Goal: Transaction & Acquisition: Book appointment/travel/reservation

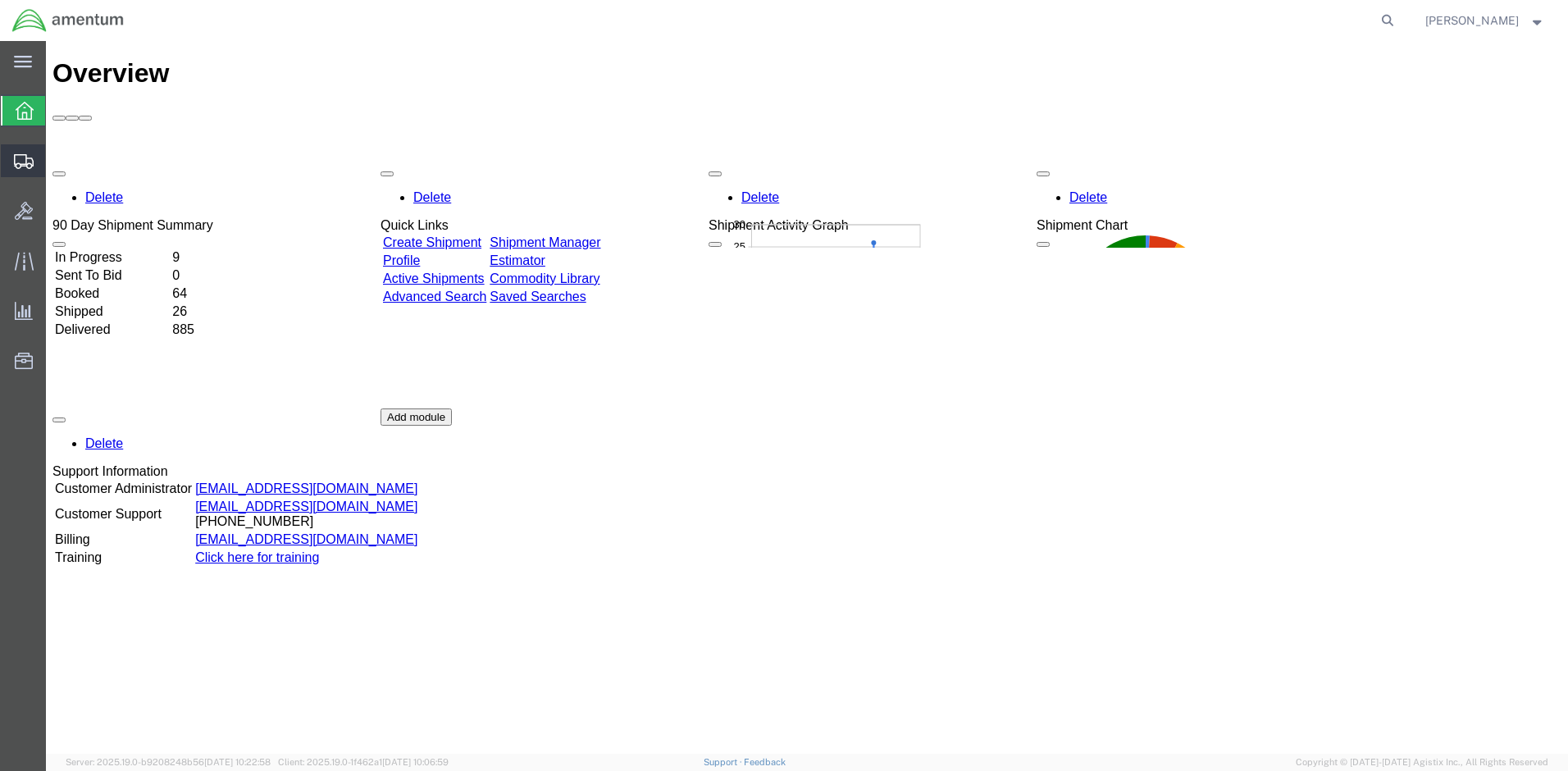
click at [0, 0] on span "Create Shipment" at bounding box center [0, 0] width 0 height 0
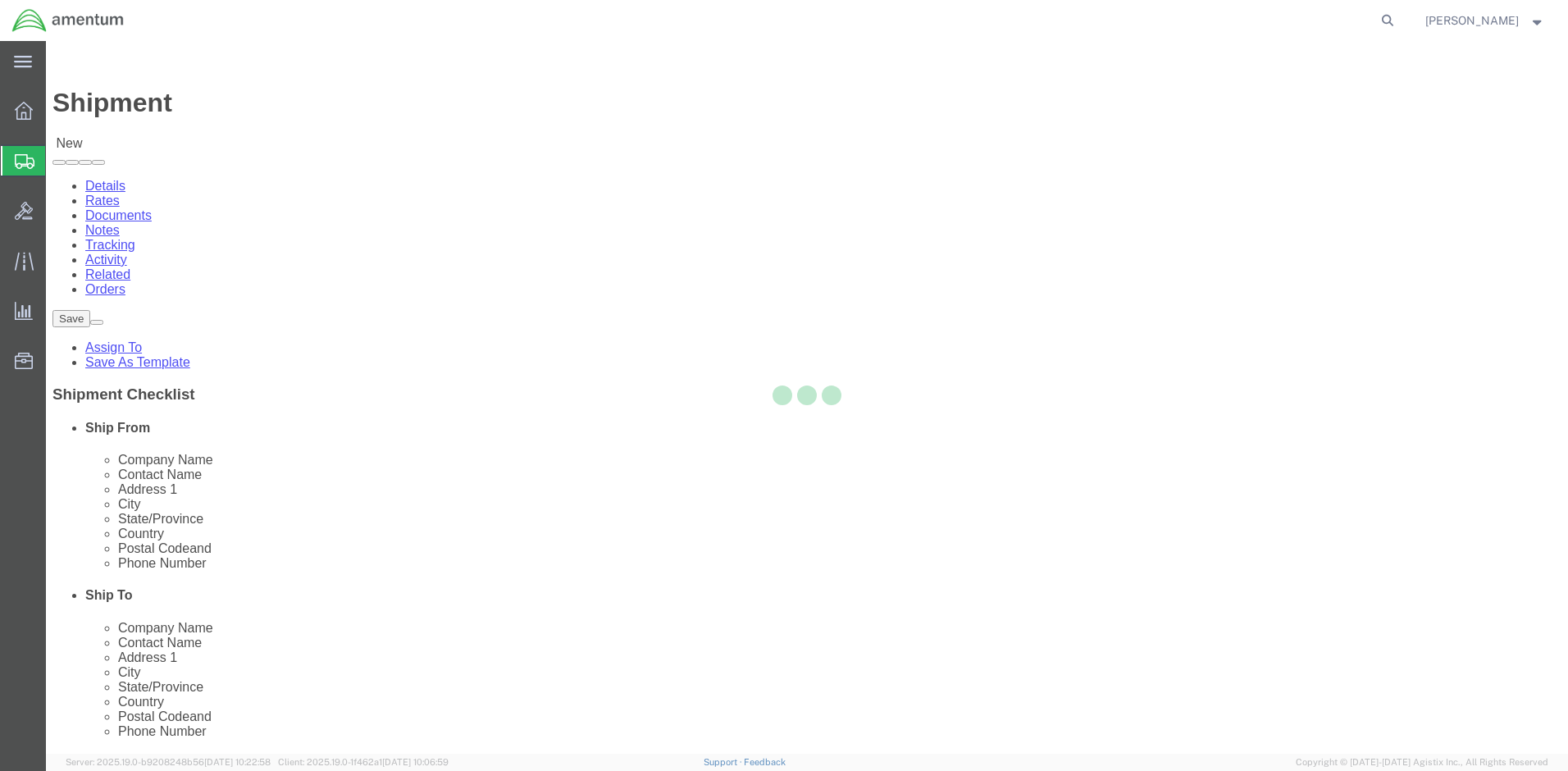
select select
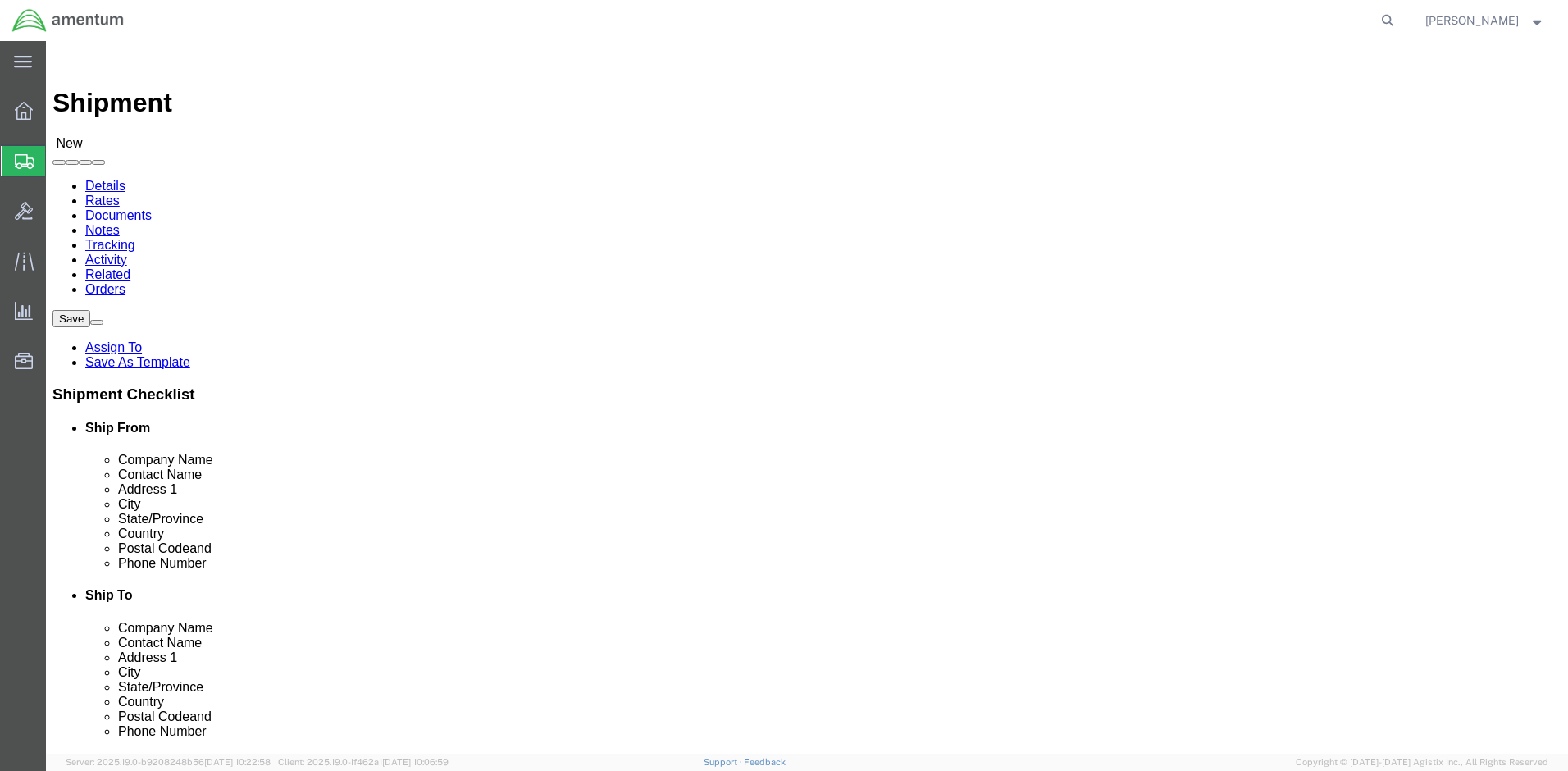
click div "Location My Profile Location [PHONE_NUMBER] [PHONE_NUMBER] [PHONE_NUMBER] [PHON…"
select select "MYPROFILE"
select select "MD"
click link "ADDITIONAL INFORMATION"
click input "text"
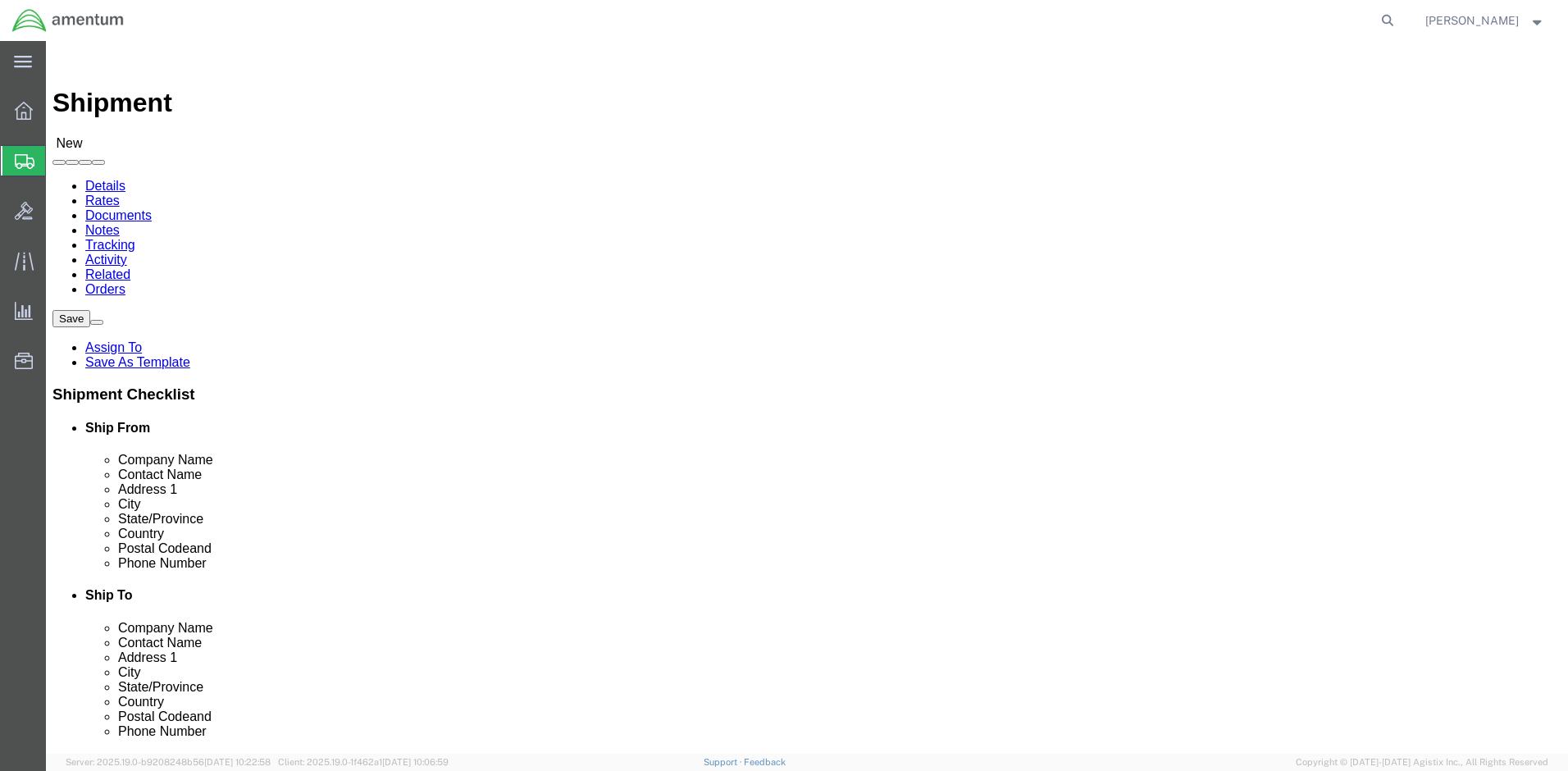
type input "270th Sig Co."
click input "text"
type input "CPT [PERSON_NAME]"
click input "text"
type input "[STREET_ADDRESS]"
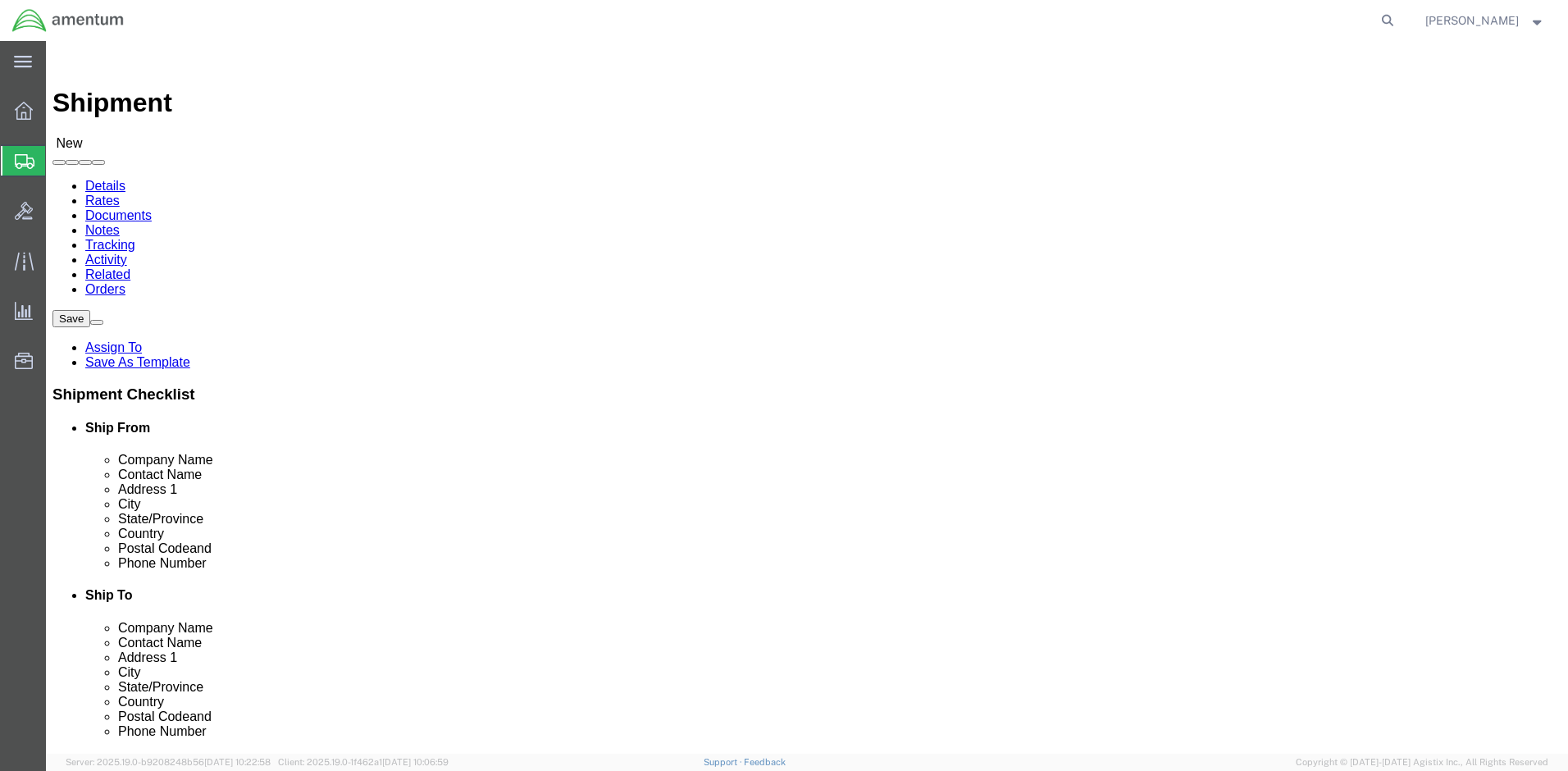
click input "text"
type input "Bldg. 724"
click div "Location My Profile Location [PHONE_NUMBER] [PHONE_NUMBER] [PHONE_NUMBER] [PHON…"
click input "text"
type input "[PERSON_NAME] Army Airfield"
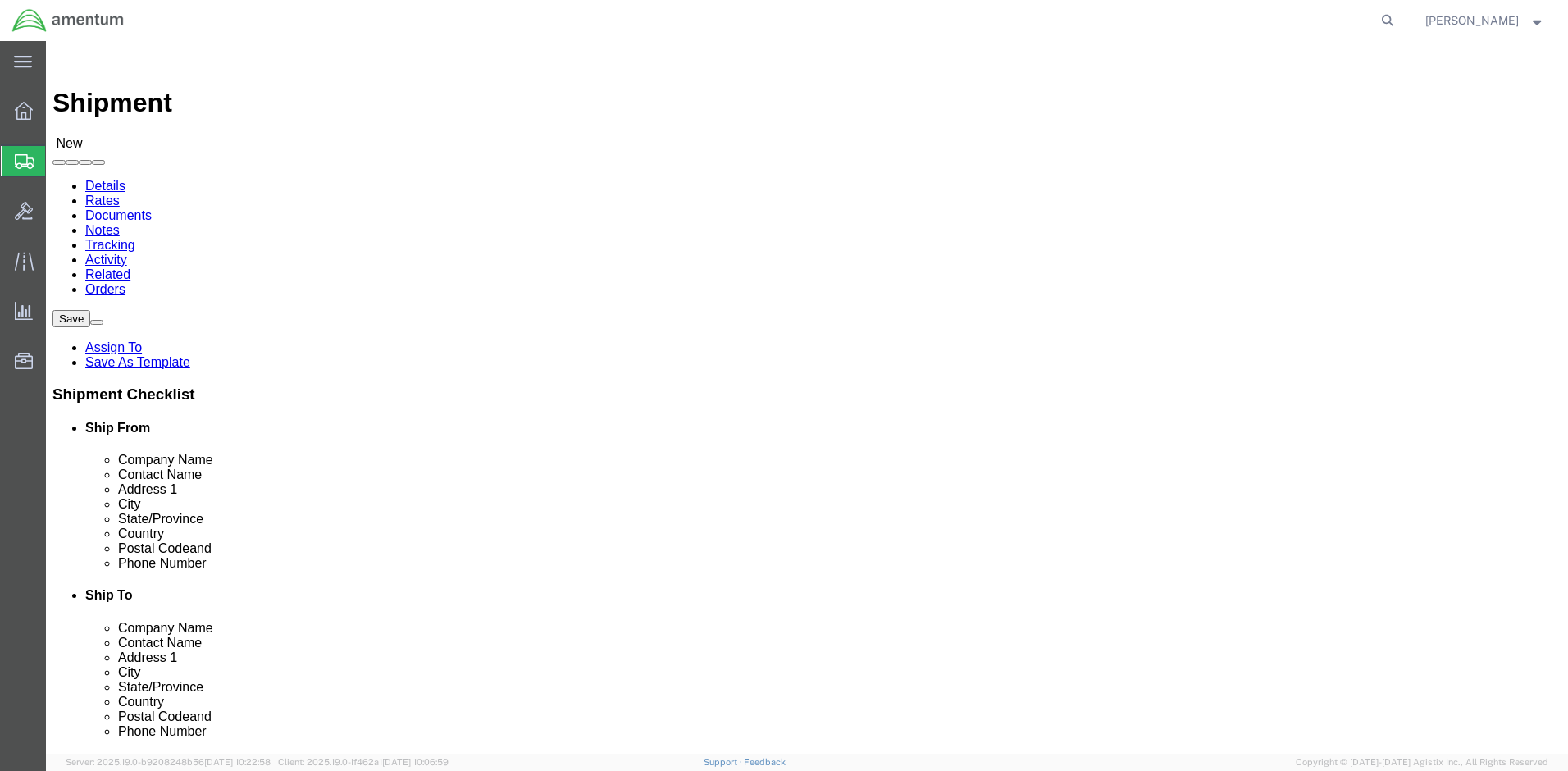
click div "Location My Profile Location [PHONE_NUMBER] [PHONE_NUMBER] [PHONE_NUMBER] [PHON…"
click input "Postal Code"
type input "28308"
type input "[PHONE_NUMBER]"
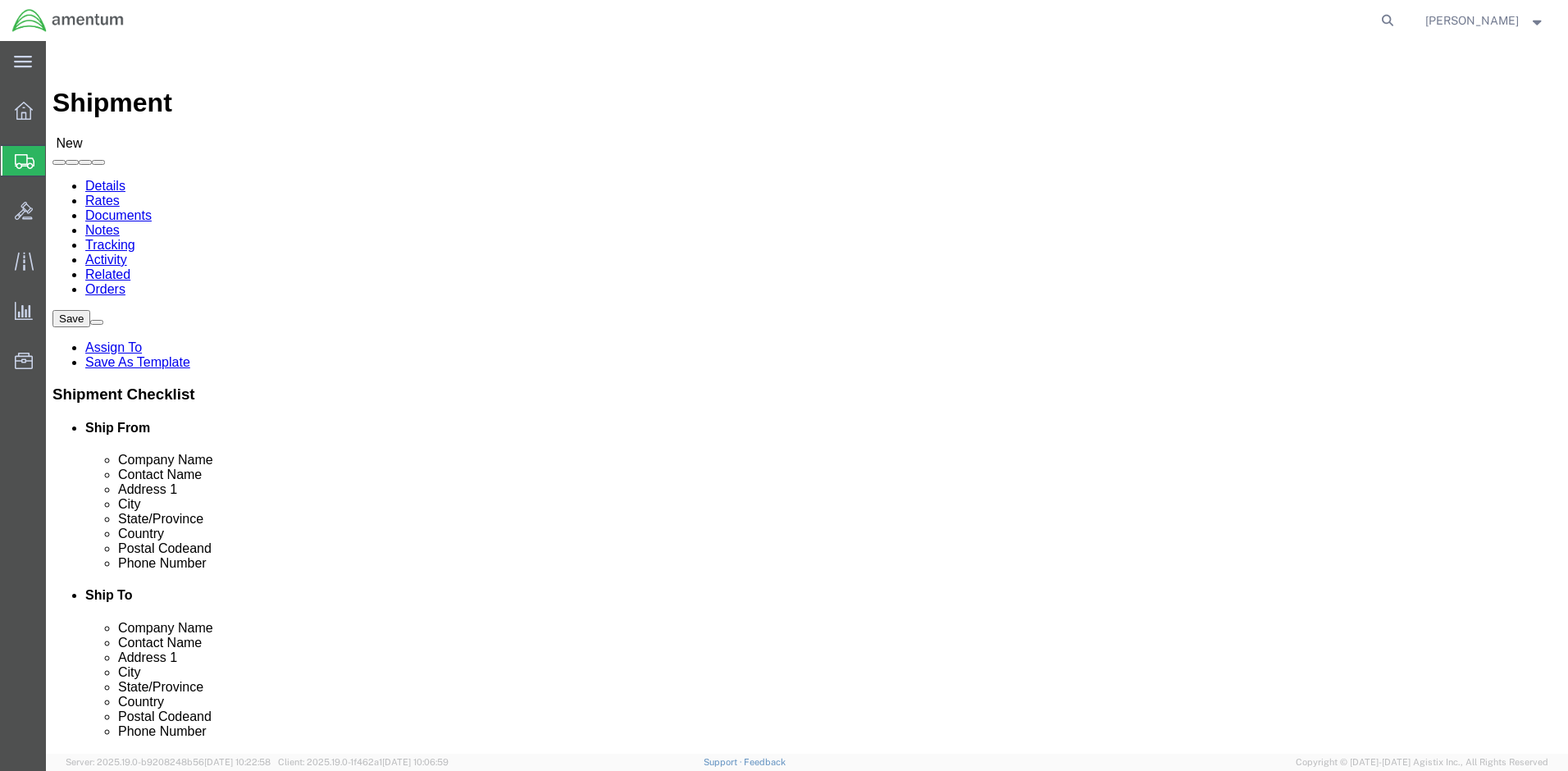
click input "text"
type input "[PERSON_NAME][DOMAIN_NAME][EMAIL_ADDRESS][PERSON_NAME][DOMAIN_NAME]"
click link "ADDITIONAL INFORMATION"
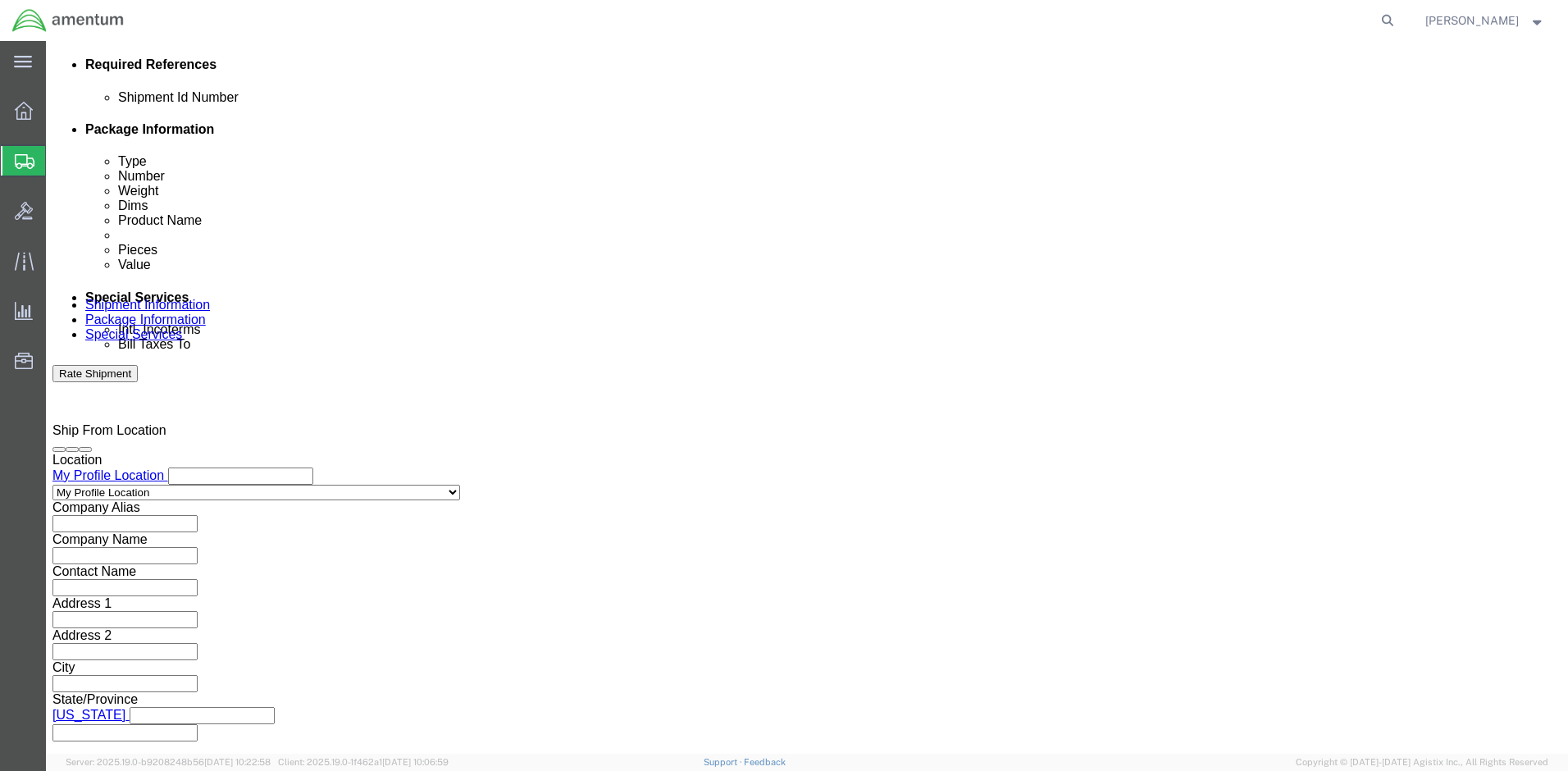
scroll to position [853, 0]
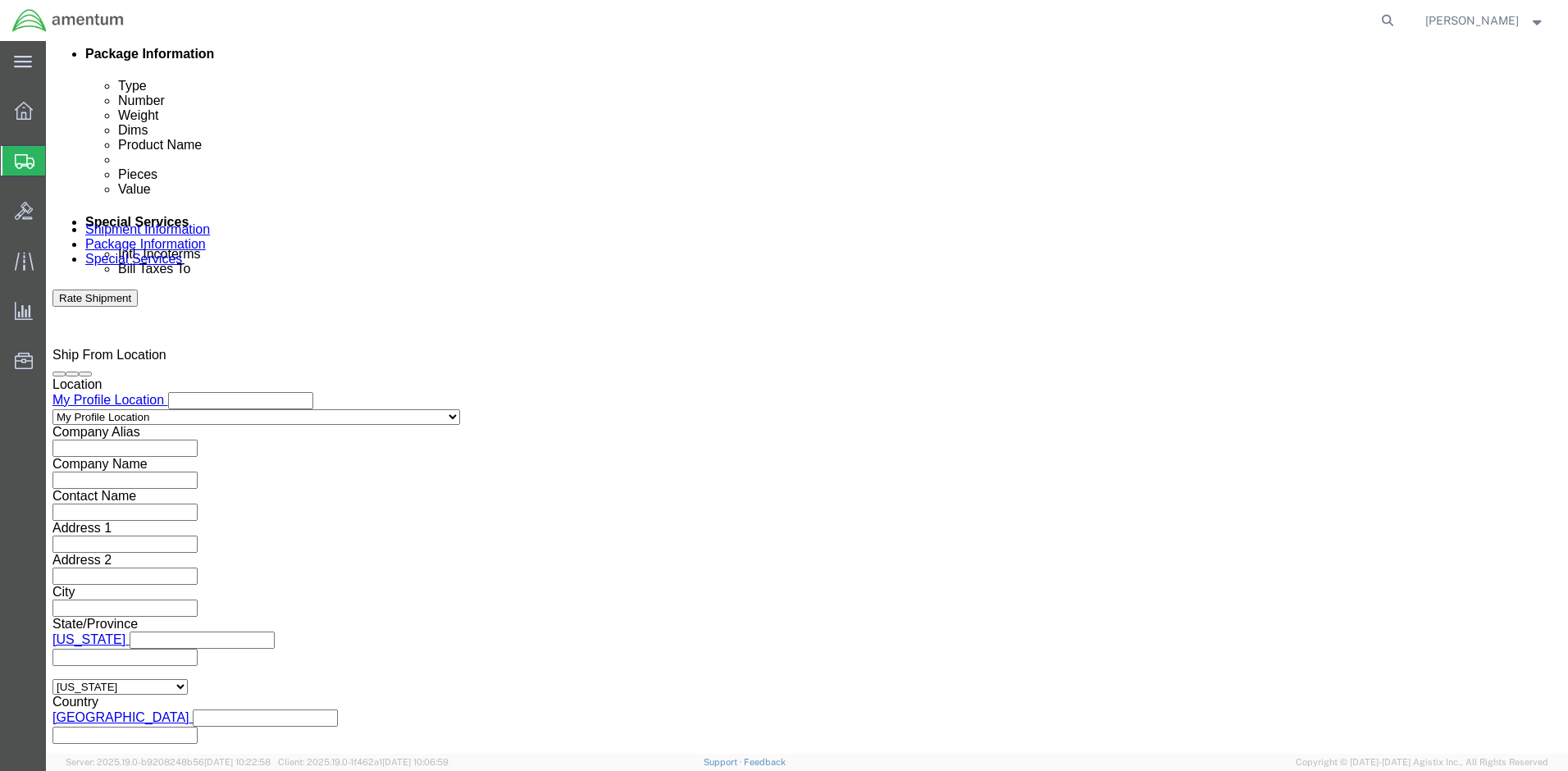
click input "text"
type input "2575.01.02.C.[DATE].EMLE"
click button "Continue"
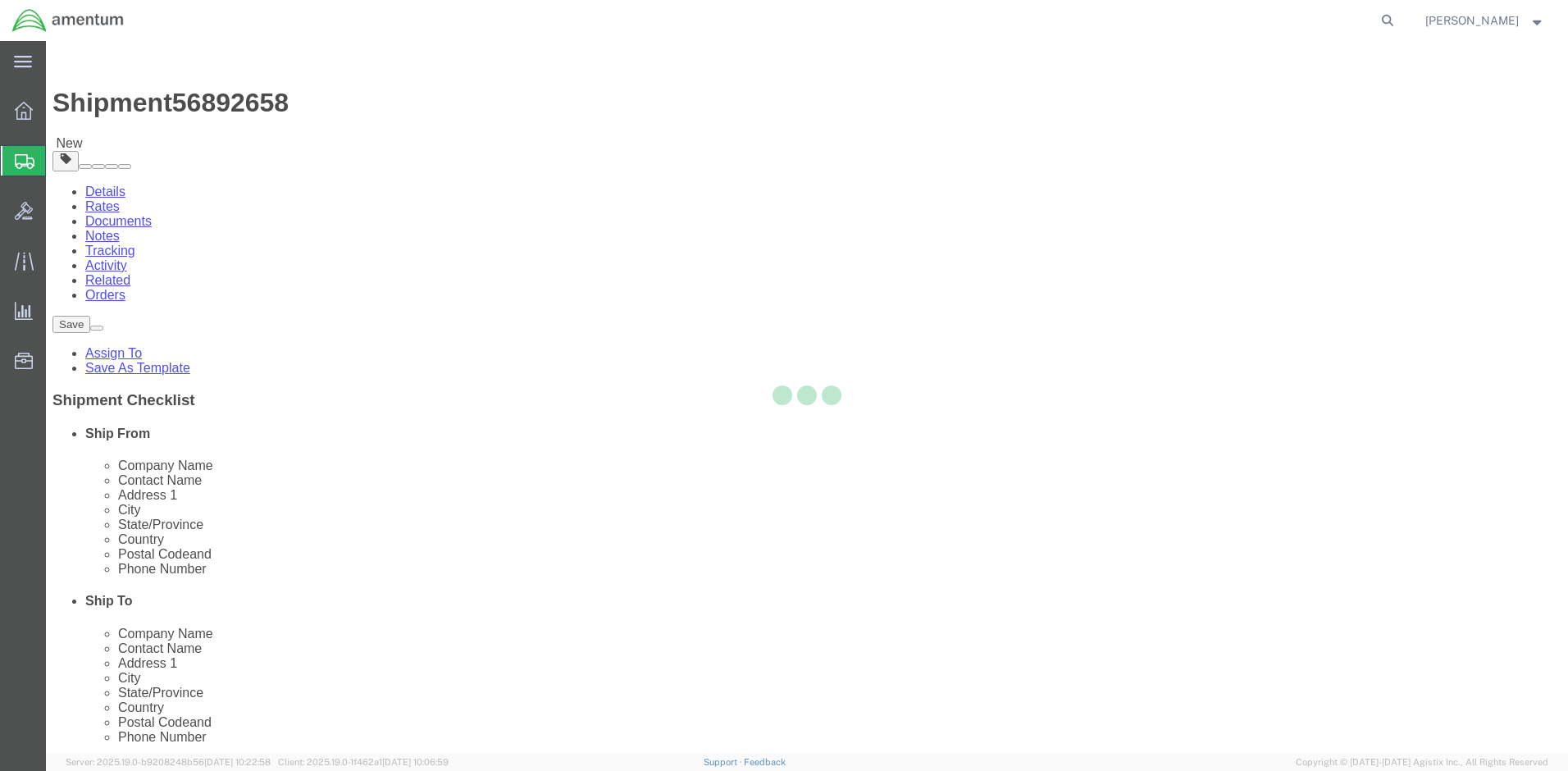
select select "CBOX"
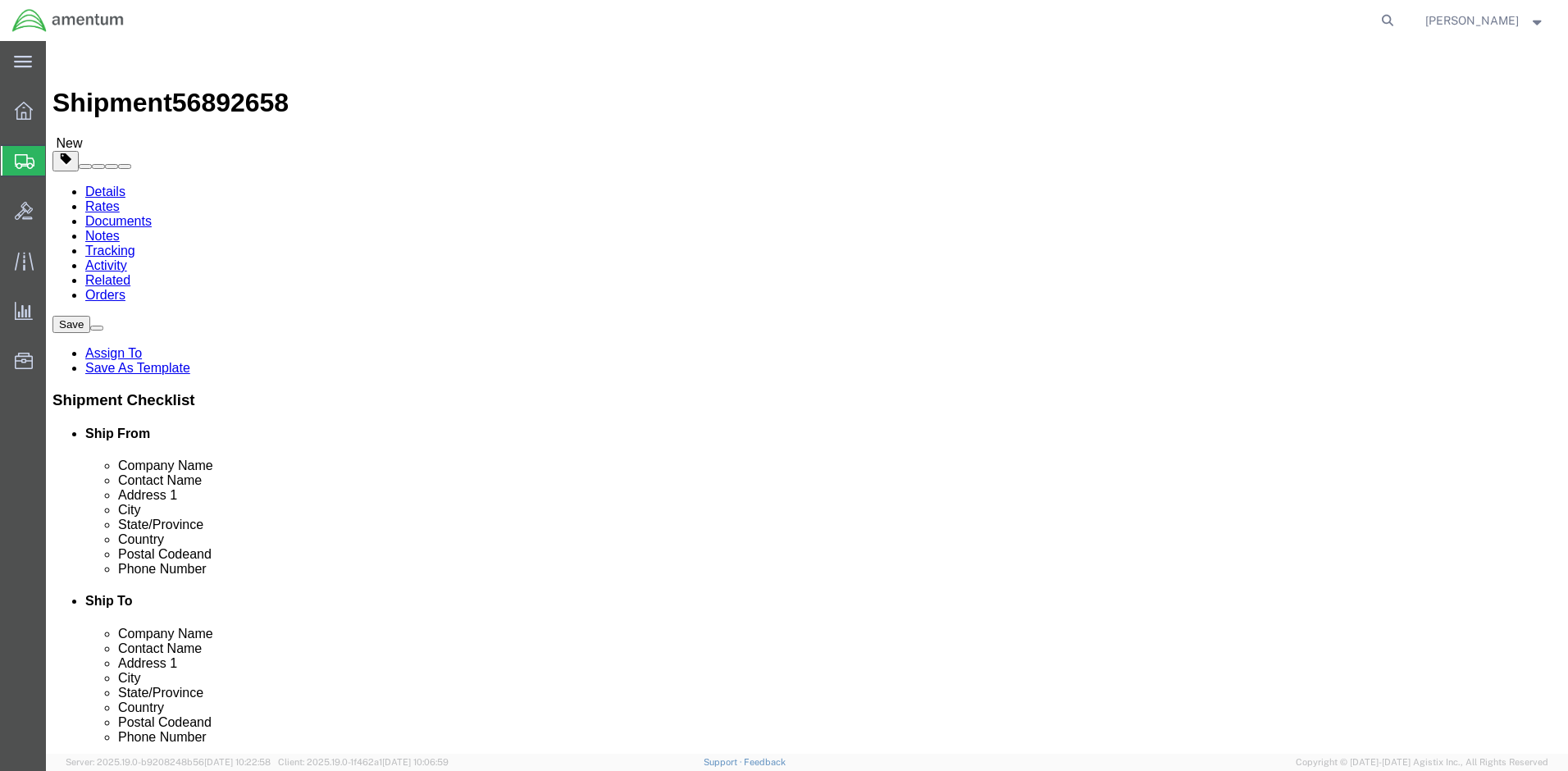
click input "text"
type input "14"
click input "0.00"
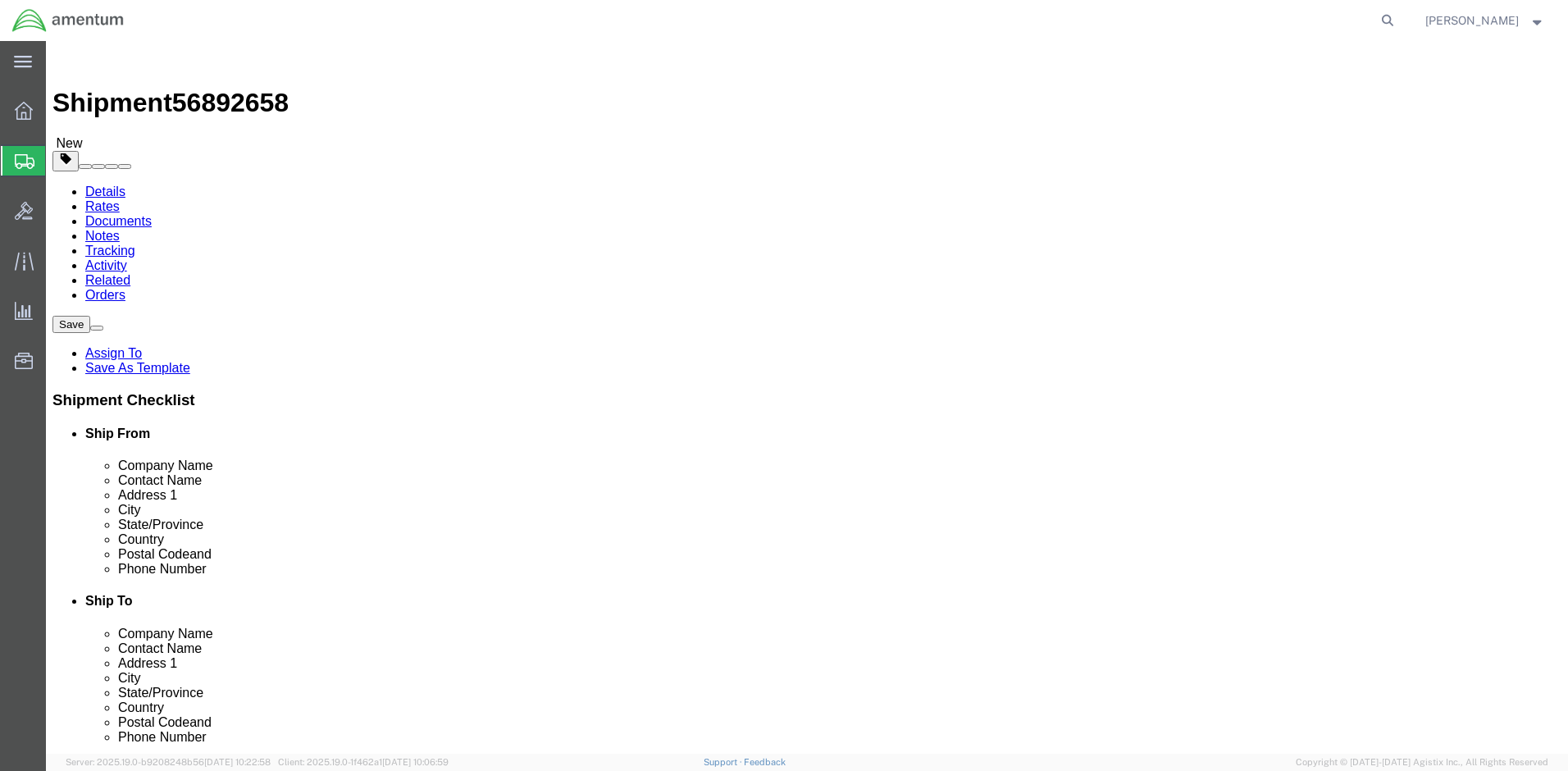
drag, startPoint x: 249, startPoint y: 385, endPoint x: 169, endPoint y: 386, distance: 80.0
click div "Weight 0.00 Select kgs lbs Ship. t°"
type input "31"
click link "Add Content"
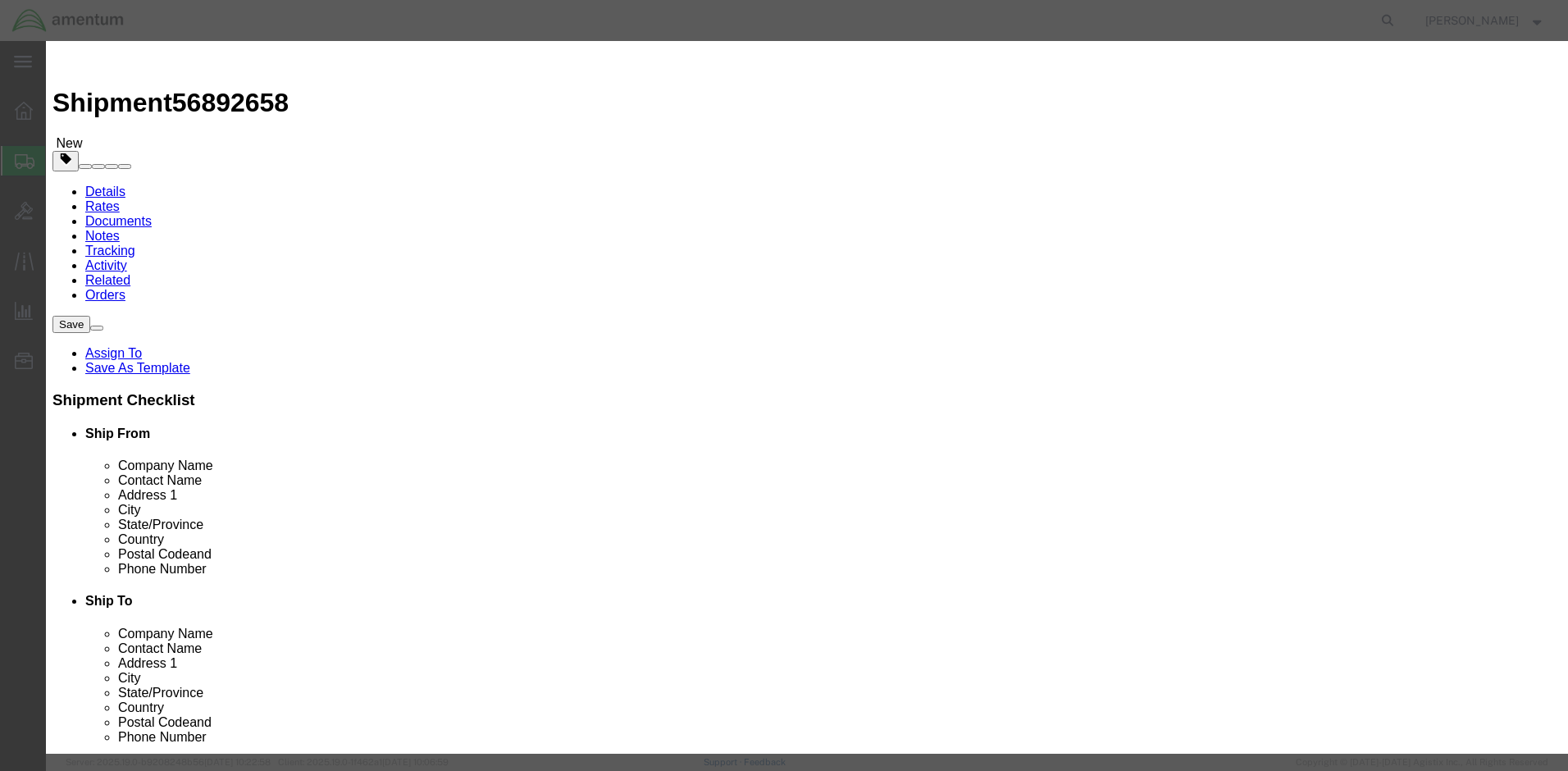
click div "Commodity library"
click input "text"
type input "F"
type input "RF Cables"
drag, startPoint x: 528, startPoint y: 155, endPoint x: 296, endPoint y: 155, distance: 232.0
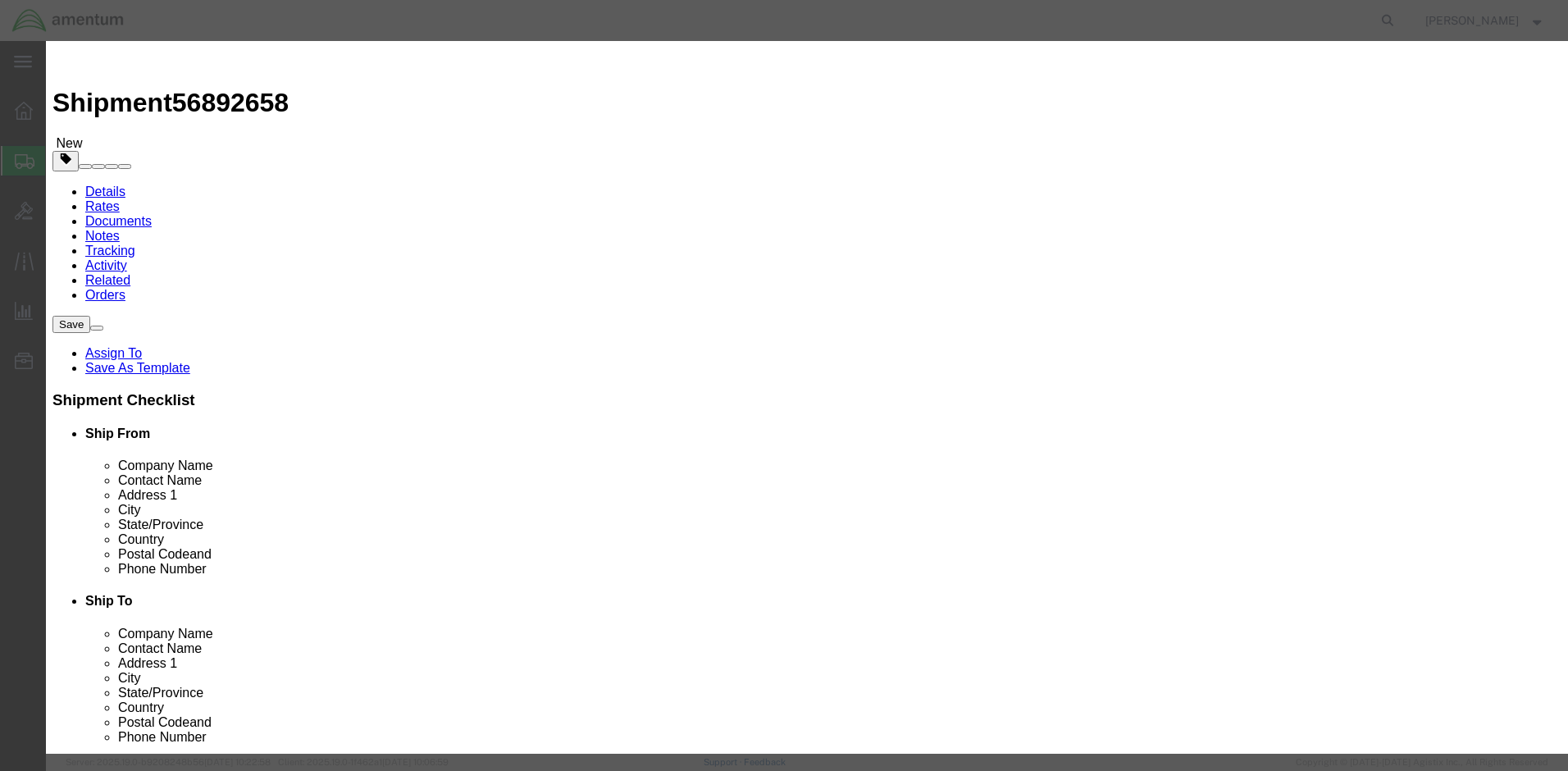
click div "Commodity library Product Name RF Cables Pieces 0 Select Bag Barrels 100Board F…"
type input "65"
click input "text"
type input "300"
click button "Save & Close"
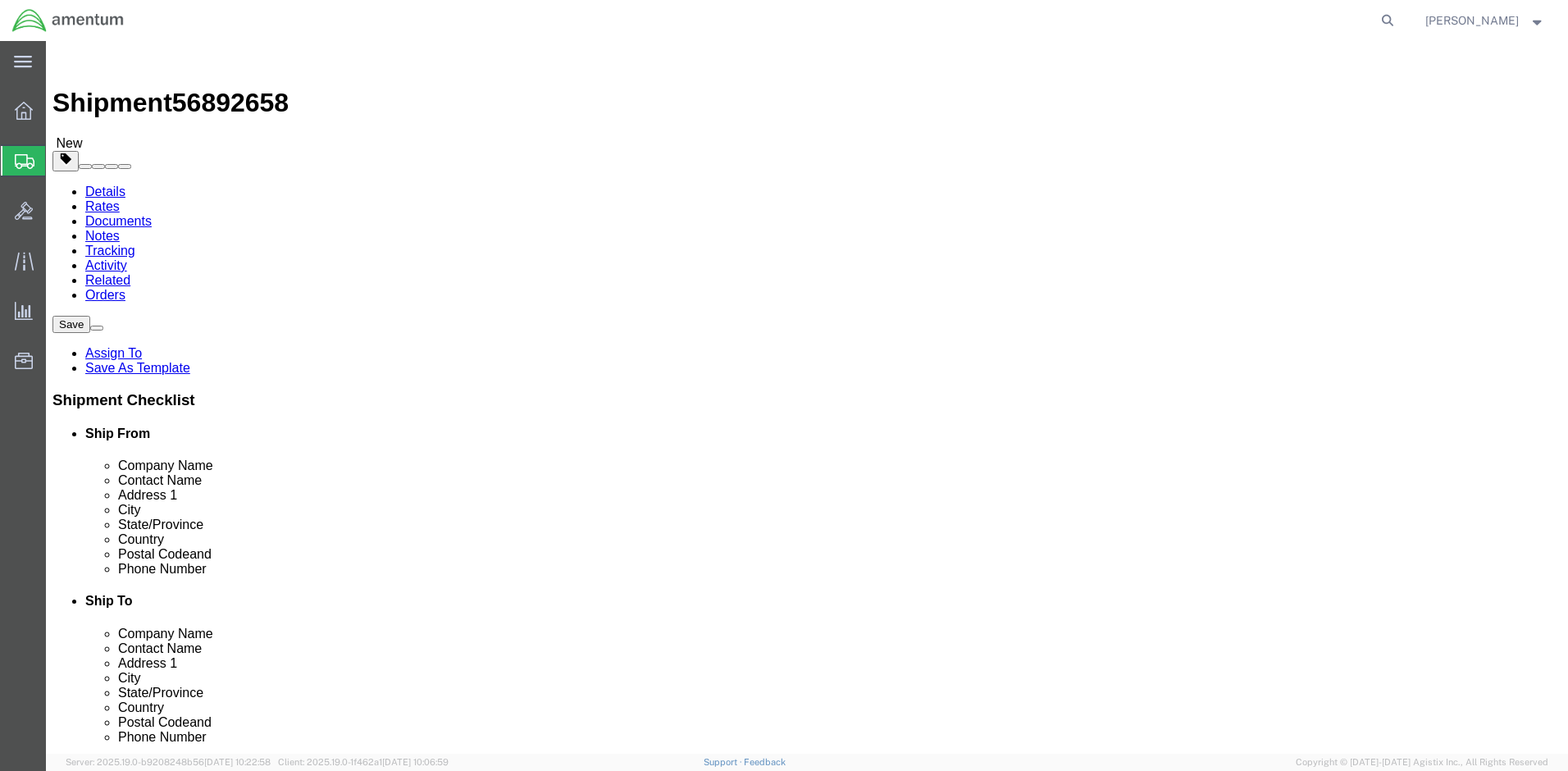
click button "Rate Shipment"
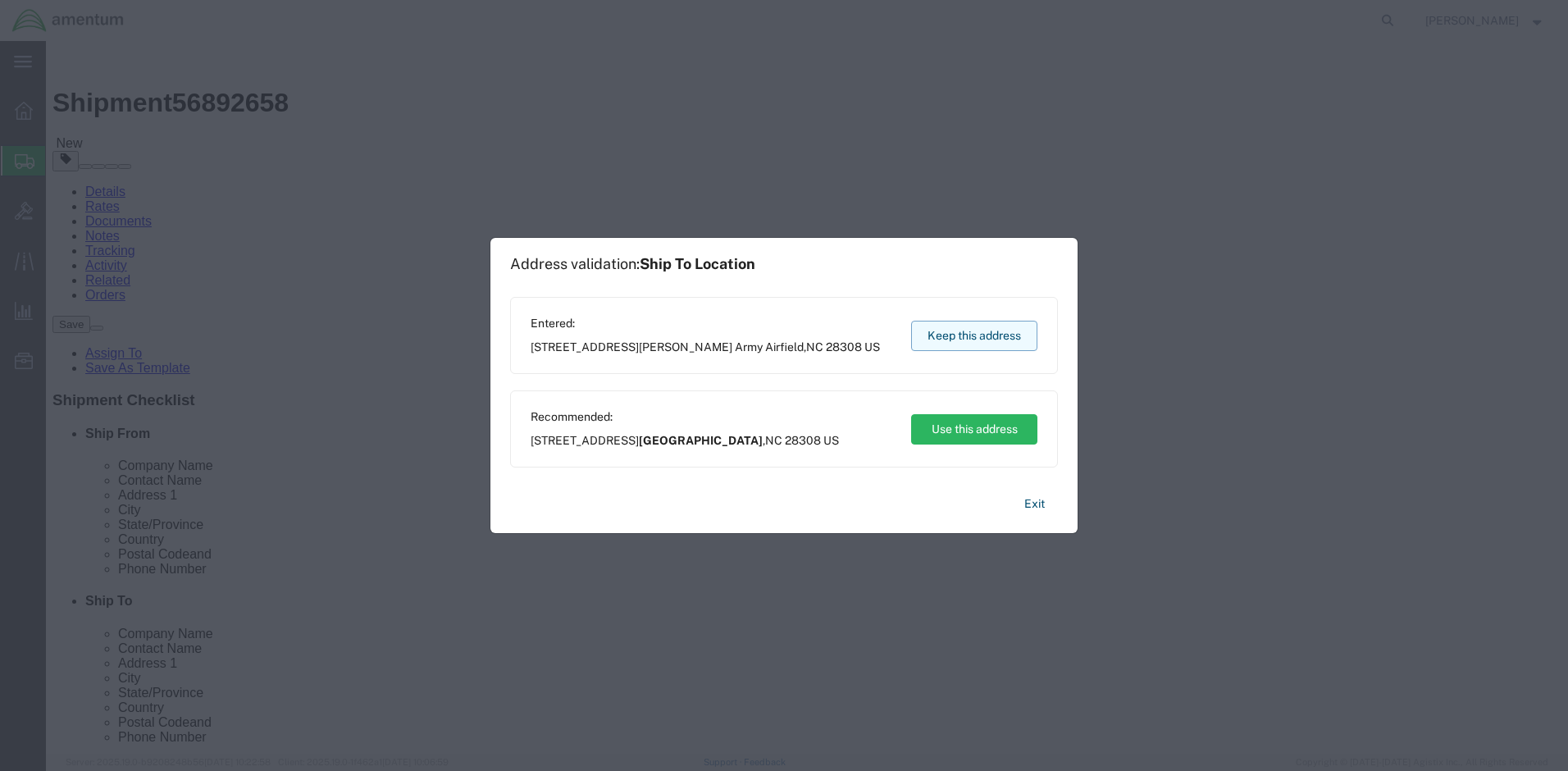
click at [988, 333] on button "Keep this address" at bounding box center [974, 336] width 126 height 30
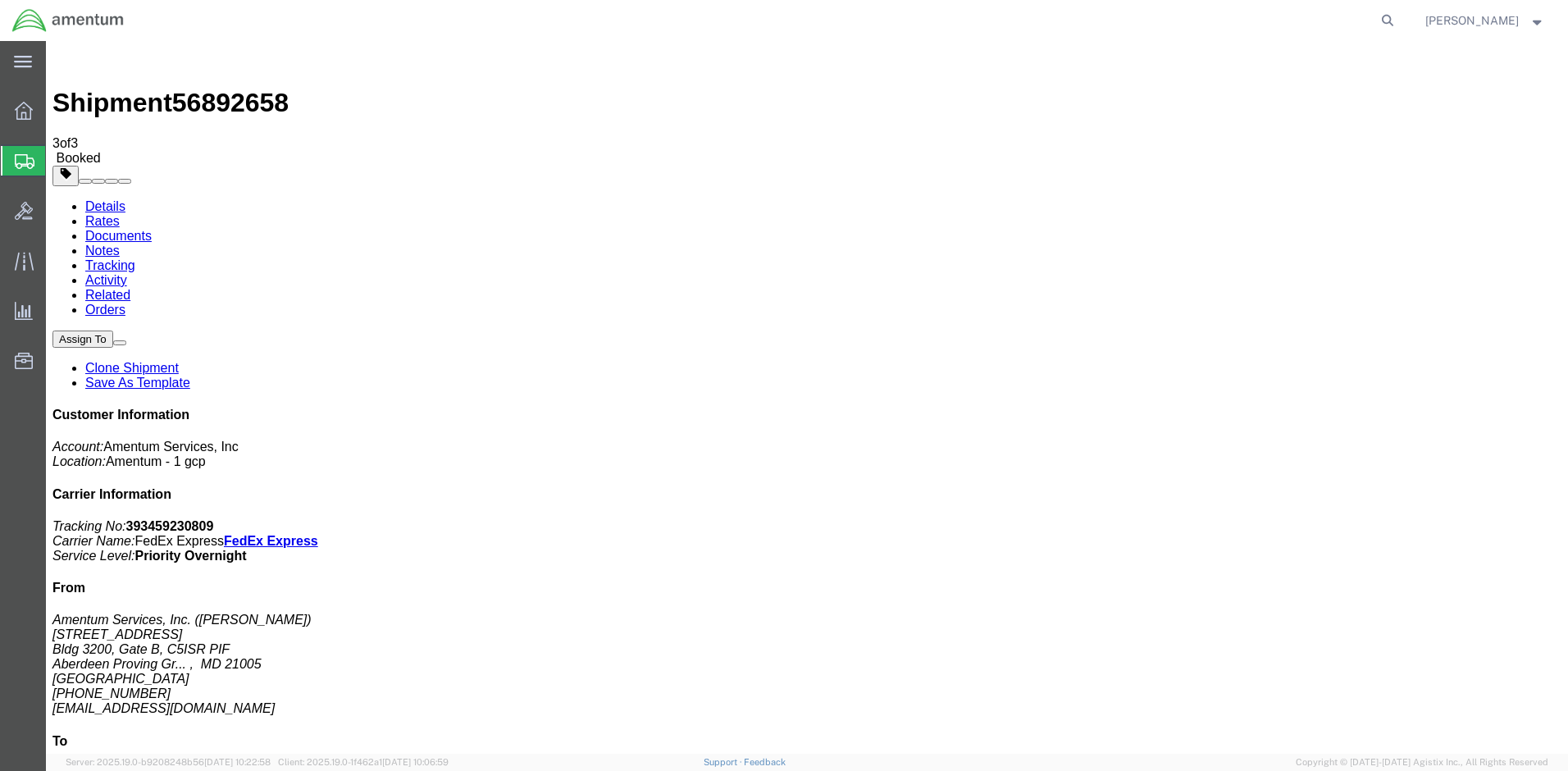
drag, startPoint x: 682, startPoint y: 228, endPoint x: 630, endPoint y: 280, distance: 73.5
click at [0, 0] on span "Shipment Manager" at bounding box center [0, 0] width 0 height 0
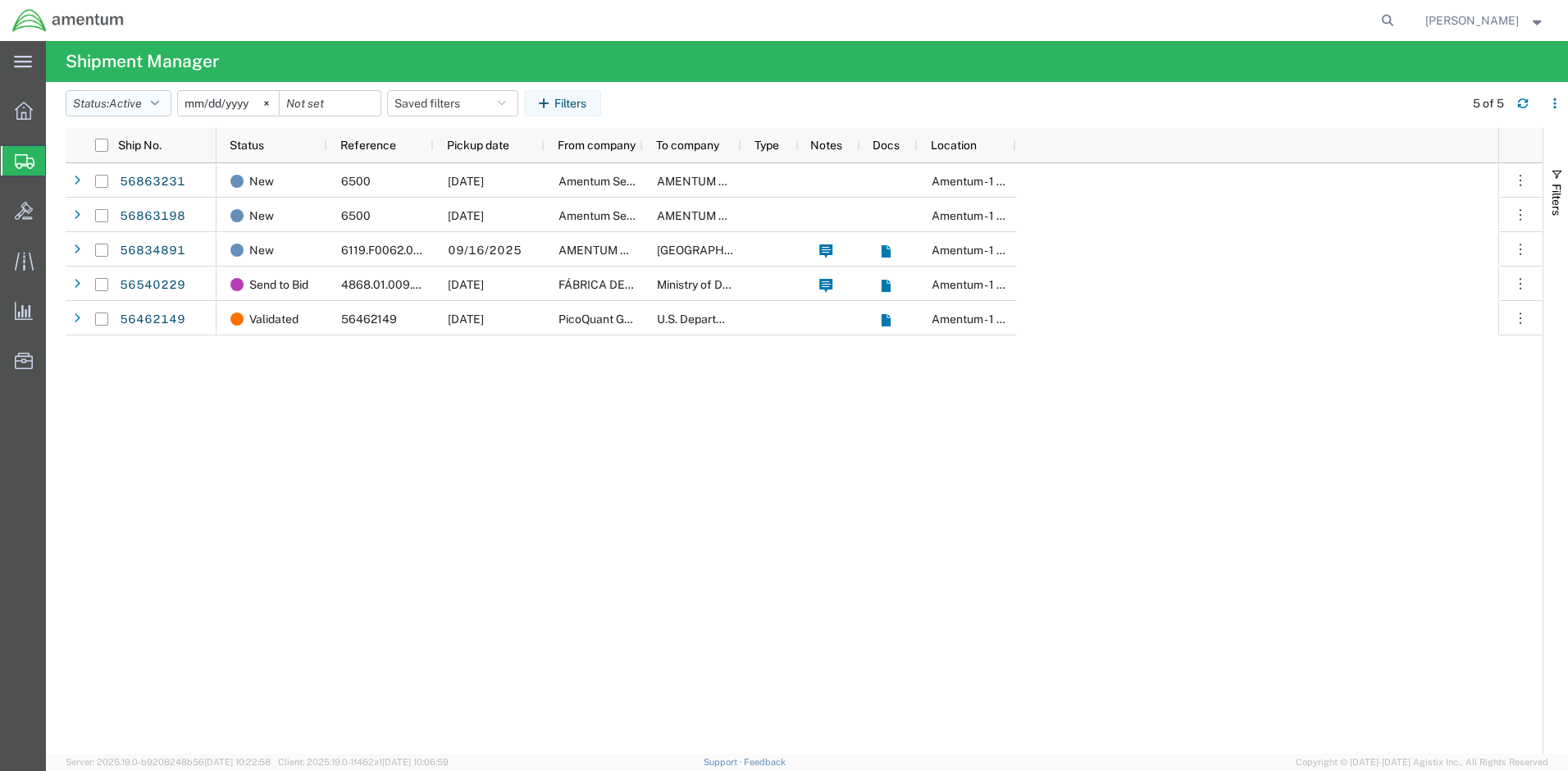
click at [141, 101] on span "Active" at bounding box center [125, 103] width 33 height 13
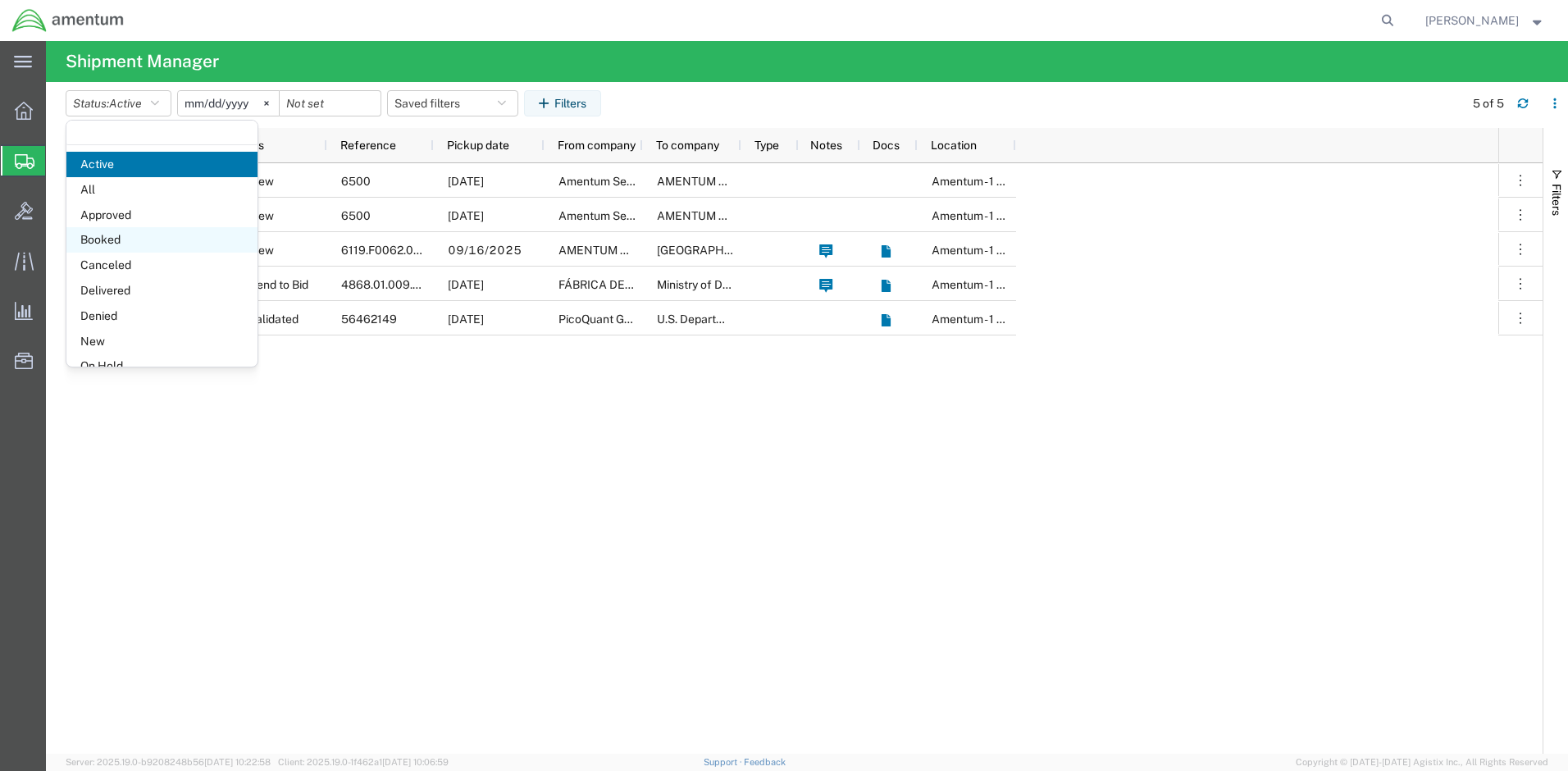
click at [124, 239] on span "Booked" at bounding box center [161, 240] width 191 height 25
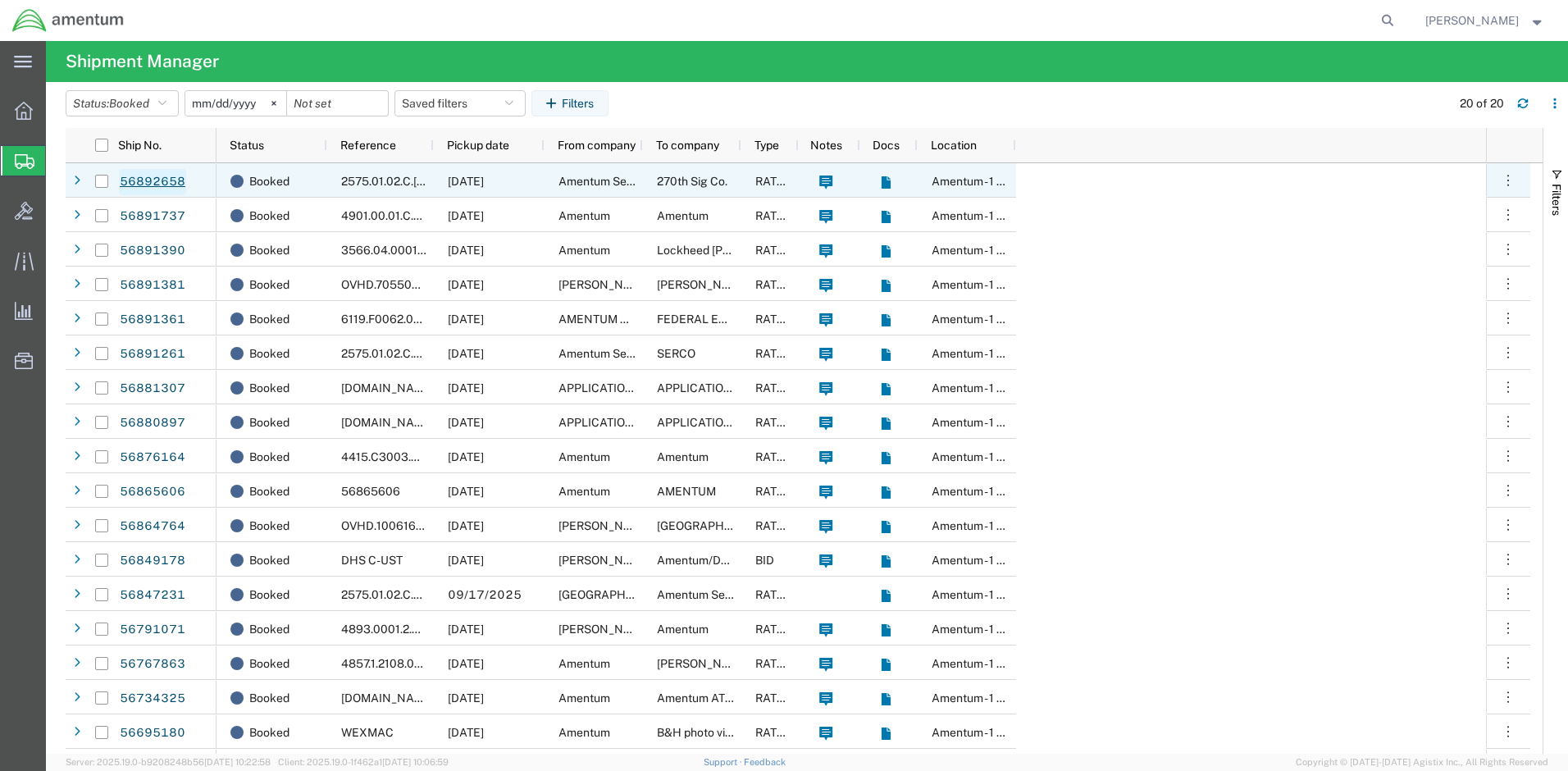
click at [160, 182] on link "56892658" at bounding box center [152, 182] width 67 height 26
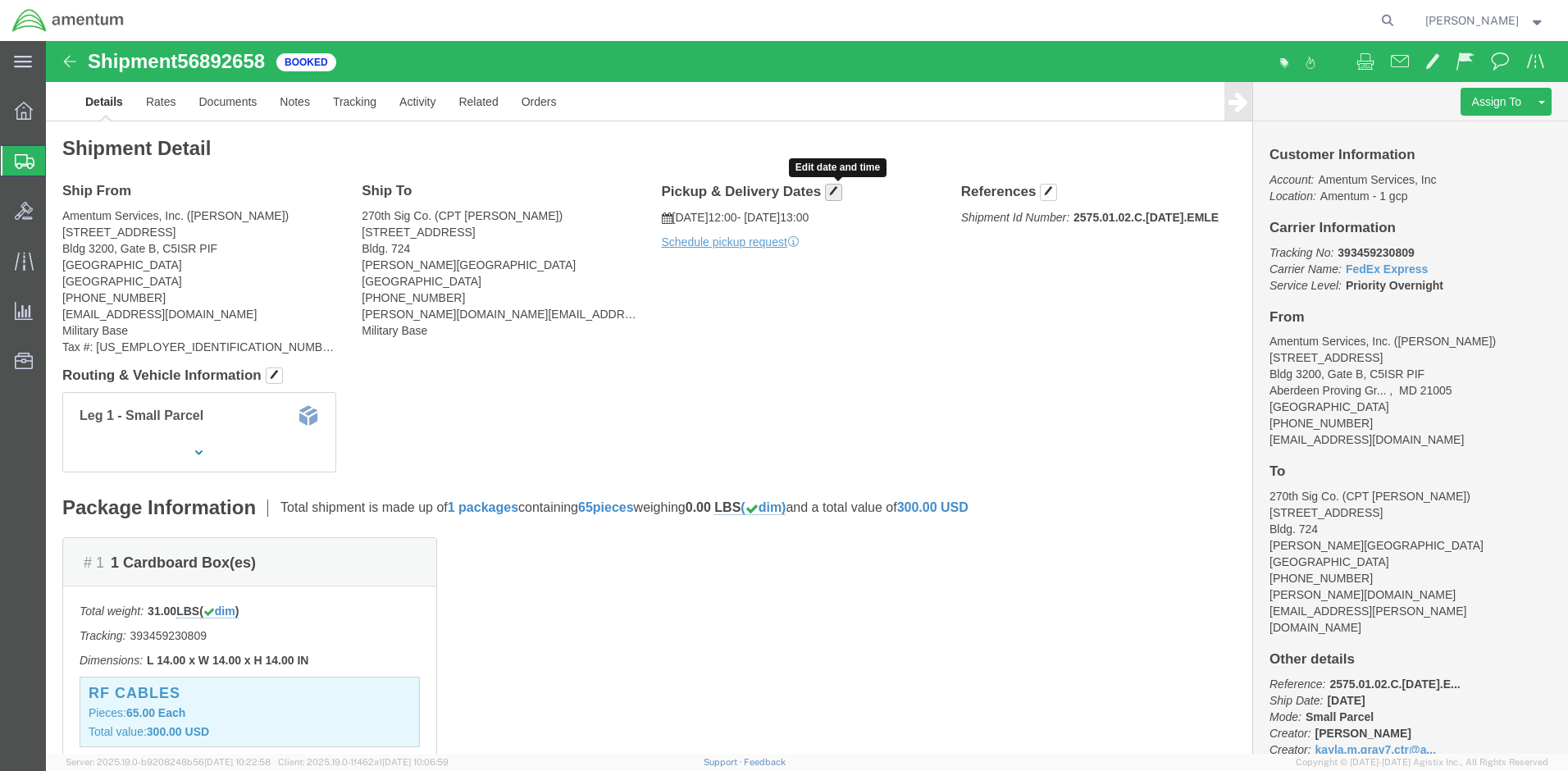
click button "button"
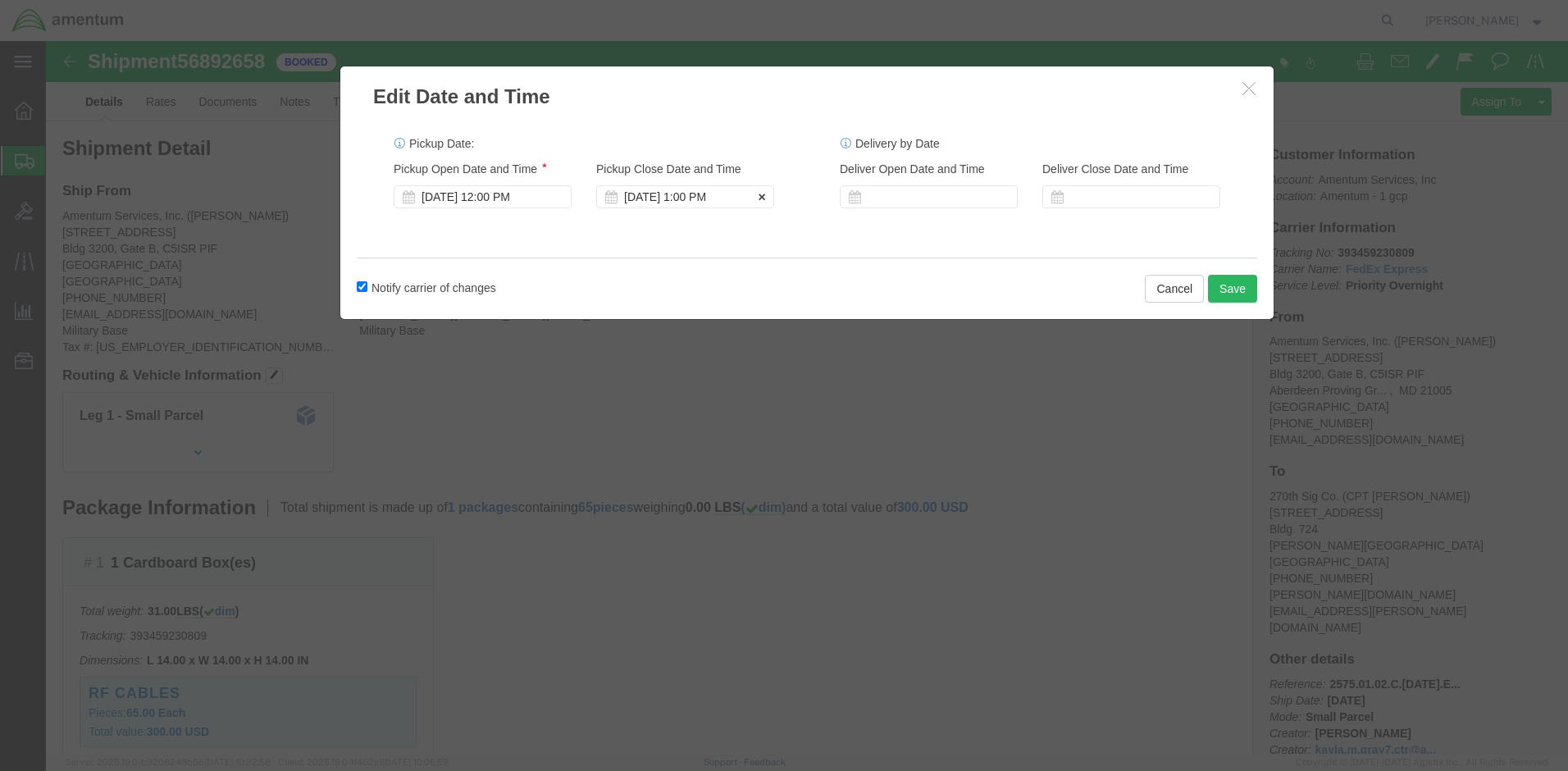
click div "[DATE] 1:00 PM"
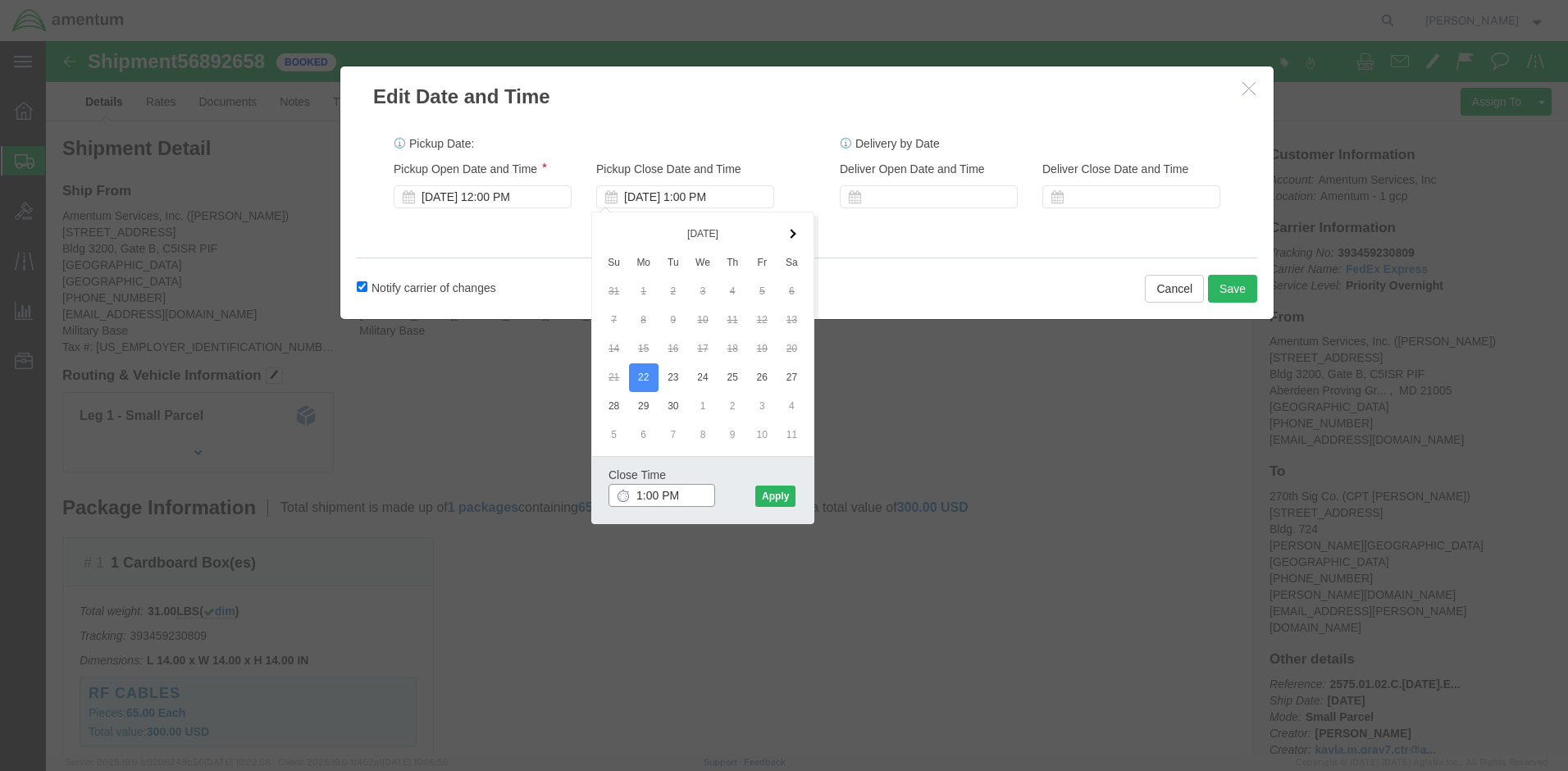
type input "3:00 PM"
click button "Apply"
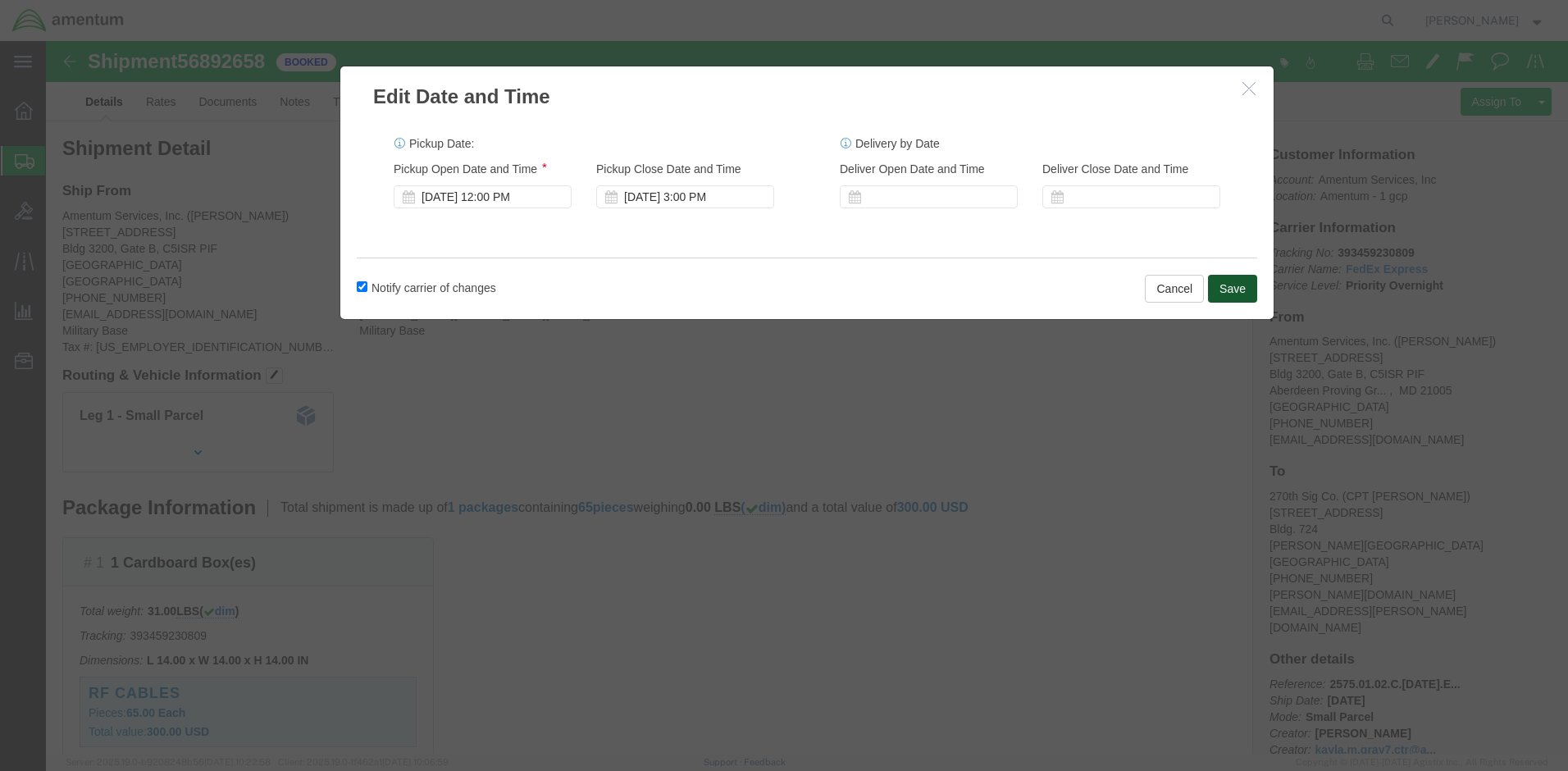
click button "Save"
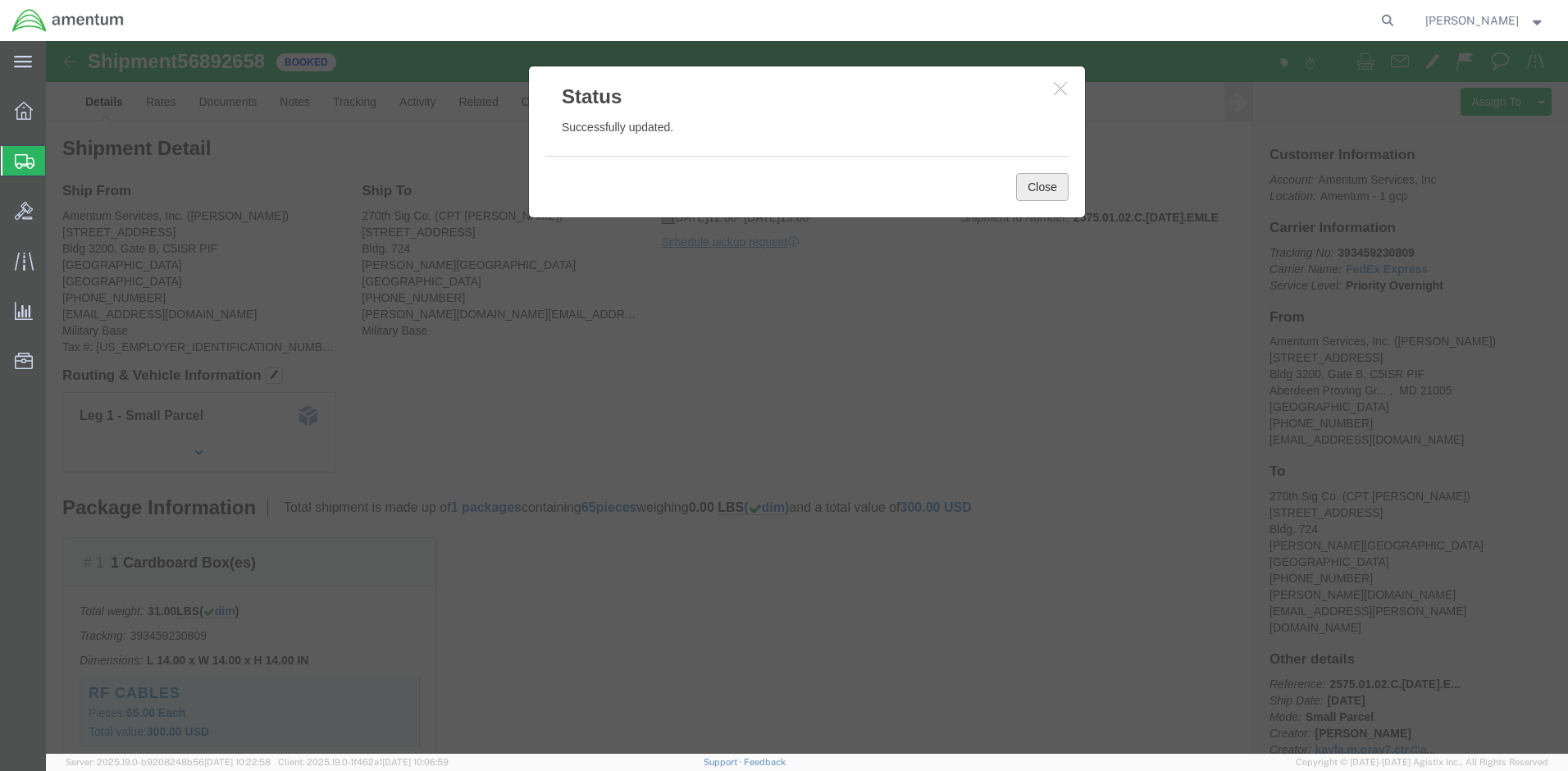
click button "Close"
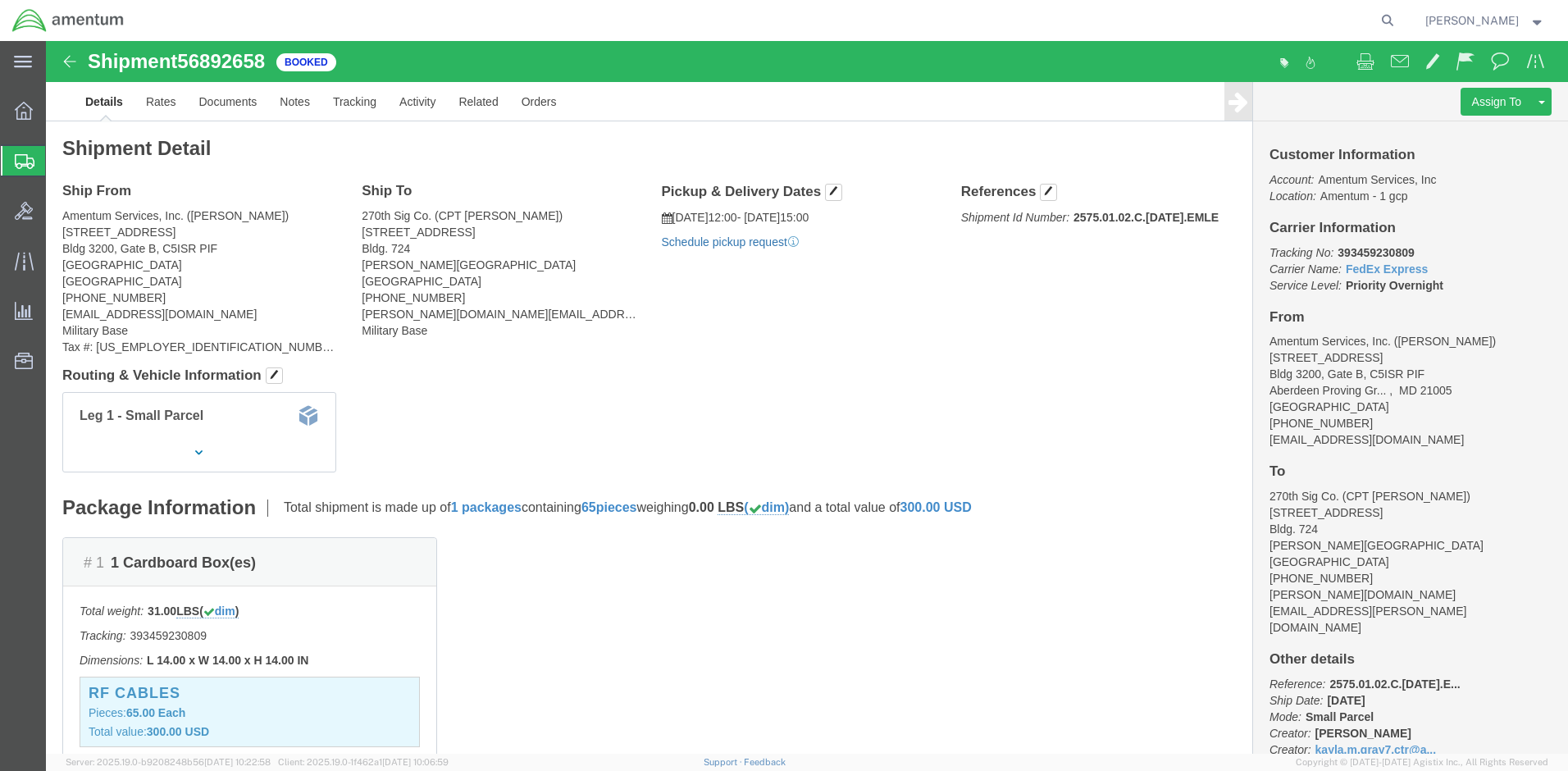
click link "Schedule pickup request"
